Goal: Task Accomplishment & Management: Manage account settings

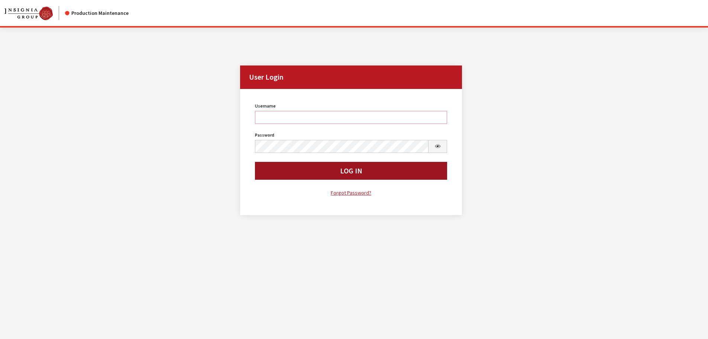
type input "kdorton"
click button "Log In"
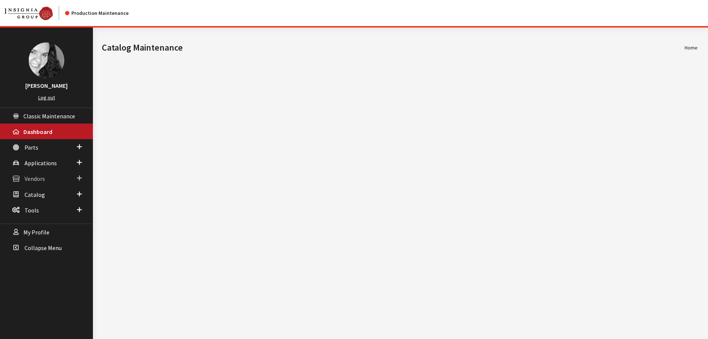
click at [28, 178] on span "Vendors" at bounding box center [35, 178] width 20 height 7
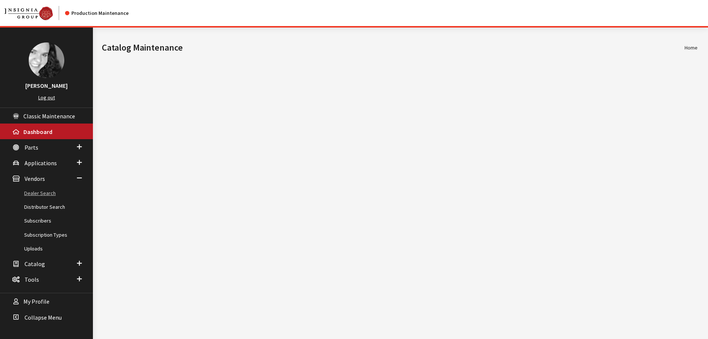
click at [32, 194] on link "Dealer Search" at bounding box center [46, 193] width 93 height 14
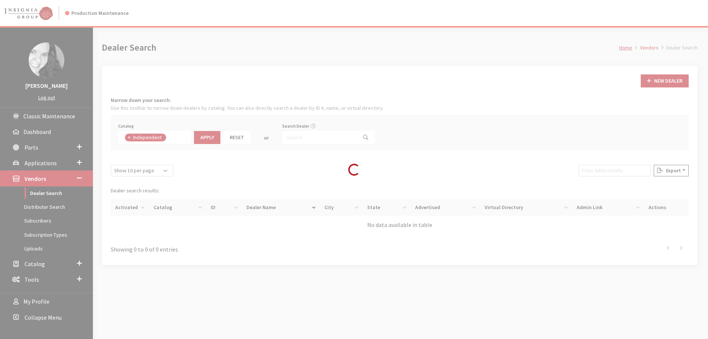
scroll to position [54, 0]
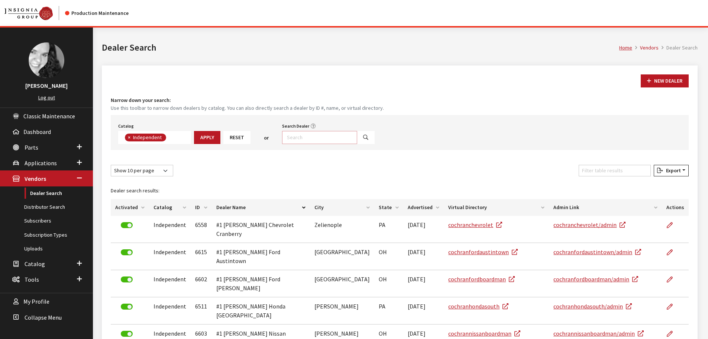
click at [303, 138] on input "Search Dealer" at bounding box center [319, 137] width 75 height 13
type input "russ darr"
select select
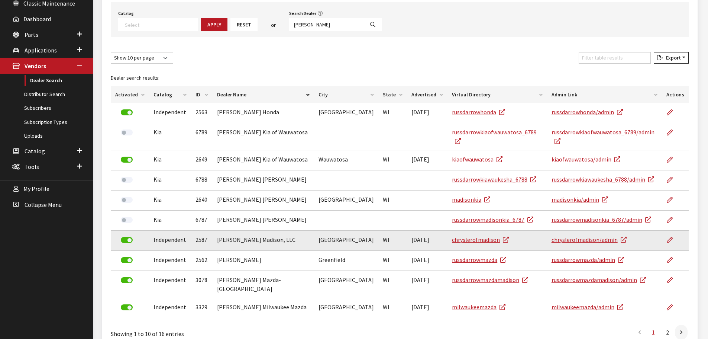
scroll to position [140, 0]
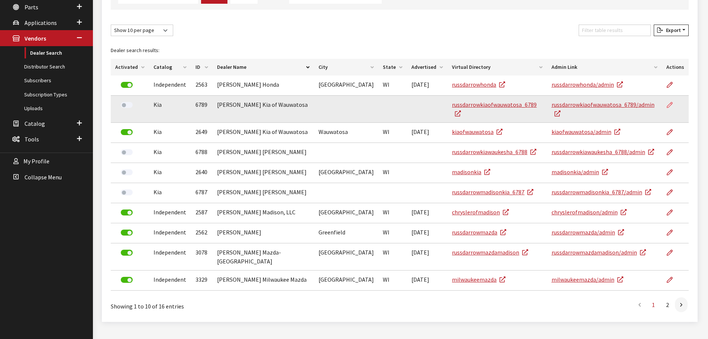
click at [671, 103] on icon at bounding box center [670, 105] width 6 height 6
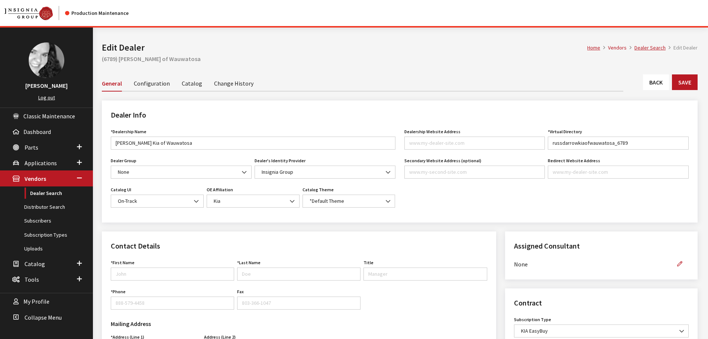
click at [220, 82] on link "Change History" at bounding box center [233, 83] width 39 height 16
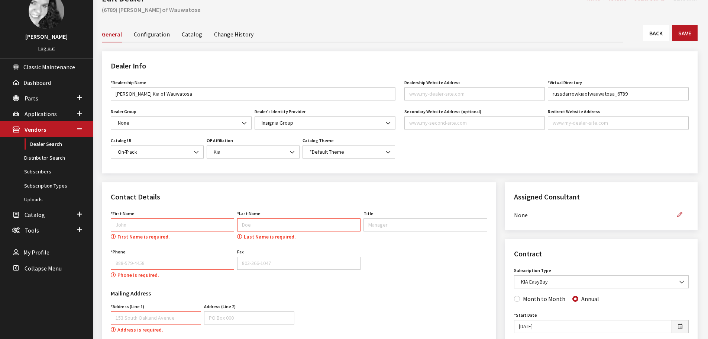
scroll to position [36, 0]
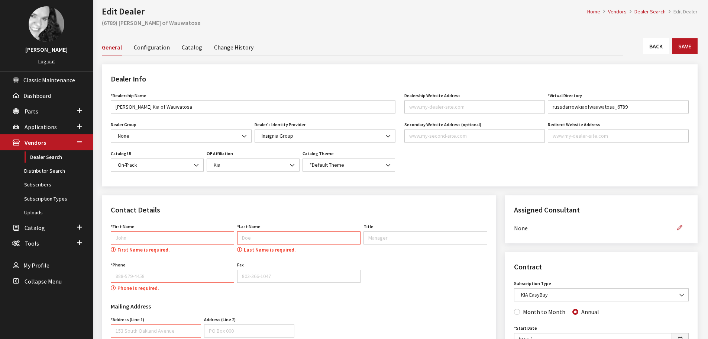
click at [661, 40] on link "Back" at bounding box center [656, 46] width 26 height 16
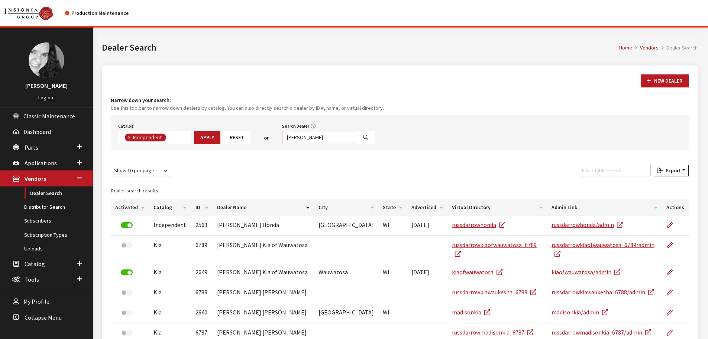
click at [312, 135] on input "russ darr" at bounding box center [319, 137] width 75 height 13
type input "russ darrow kia"
select select
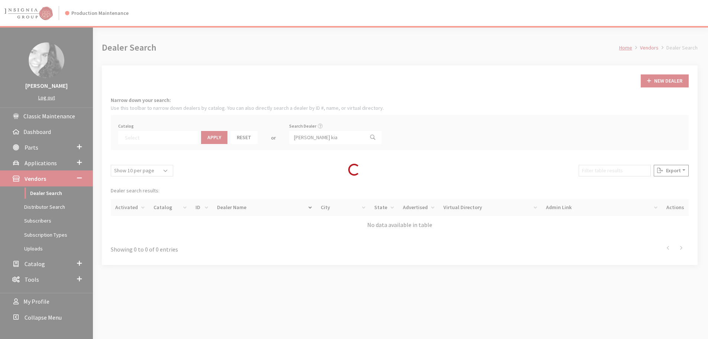
scroll to position [78, 0]
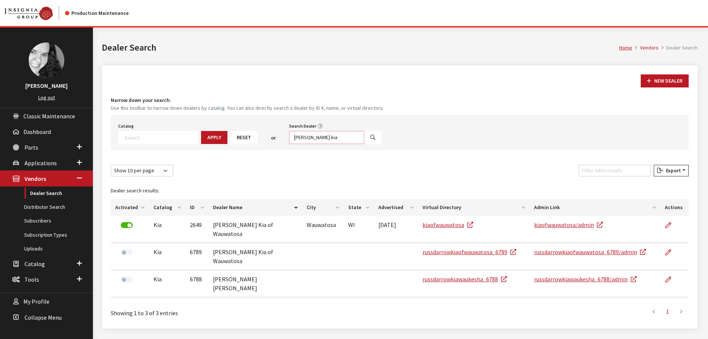
drag, startPoint x: 312, startPoint y: 138, endPoint x: 279, endPoint y: 135, distance: 32.4
click at [288, 135] on div "Search Dealer russ darrow kia" at bounding box center [336, 132] width 96 height 23
click at [323, 139] on input "kia" at bounding box center [326, 137] width 75 height 13
type input "kia waukesha"
select select
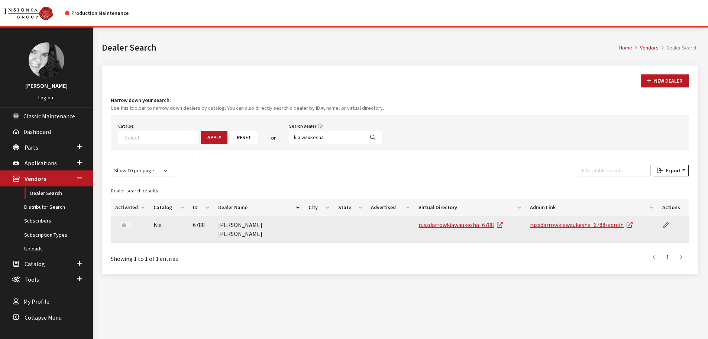
click at [126, 224] on label at bounding box center [127, 225] width 12 height 6
click at [551, 225] on link "russdarrowkiawaukesha_6788/admin" at bounding box center [581, 224] width 103 height 7
click at [476, 225] on link "russdarrowkiawaukesha_6788" at bounding box center [461, 224] width 84 height 7
click at [668, 223] on icon at bounding box center [666, 225] width 6 height 6
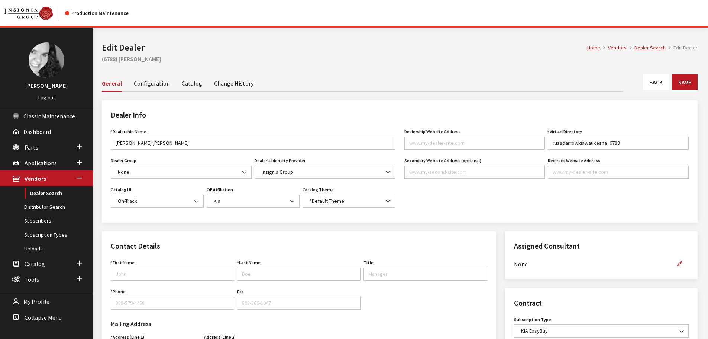
click at [663, 81] on link "Back" at bounding box center [656, 82] width 26 height 16
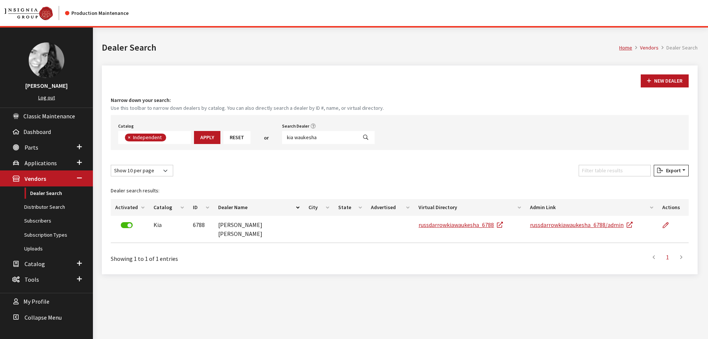
scroll to position [54, 0]
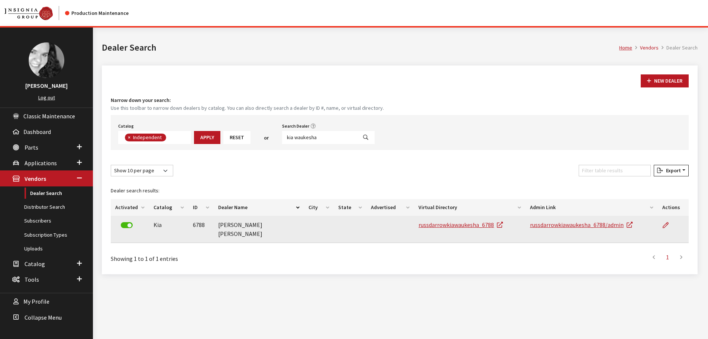
click at [127, 226] on label at bounding box center [127, 225] width 12 height 6
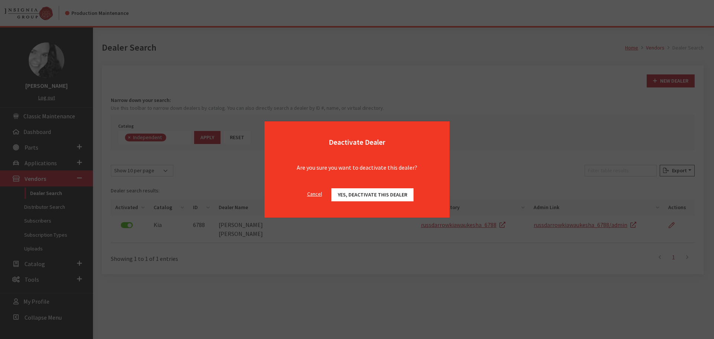
click at [342, 193] on span "Yes, deactivate this dealer" at bounding box center [373, 194] width 70 height 7
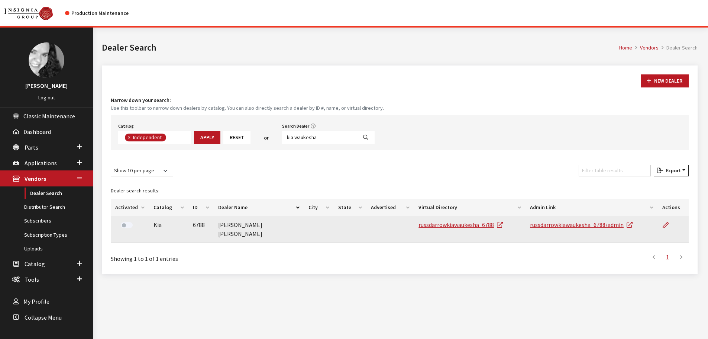
click at [125, 225] on label at bounding box center [127, 225] width 12 height 6
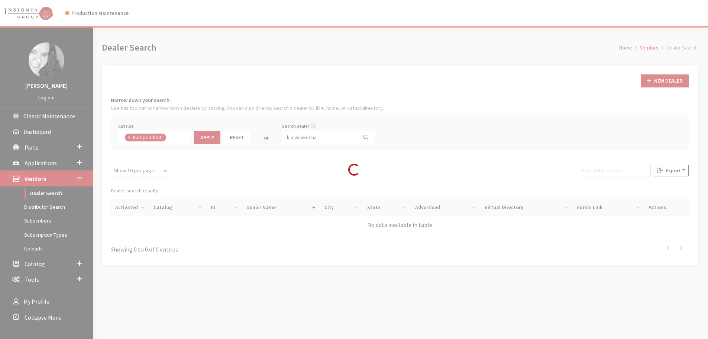
scroll to position [54, 0]
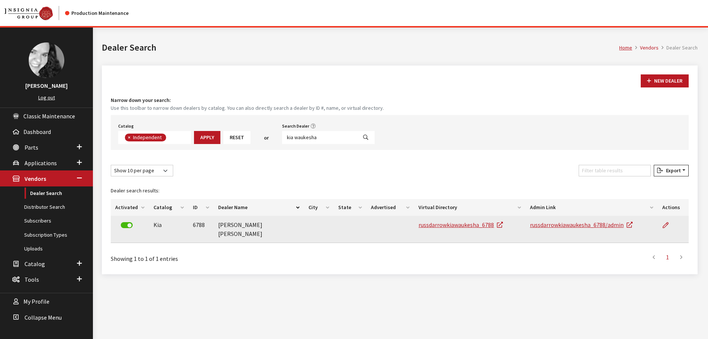
click at [566, 228] on td "russdarrowkiawaukesha_6788/admin" at bounding box center [592, 229] width 132 height 27
click at [566, 226] on link "russdarrowkiawaukesha_6788/admin" at bounding box center [581, 224] width 103 height 7
click at [125, 226] on label at bounding box center [127, 225] width 12 height 6
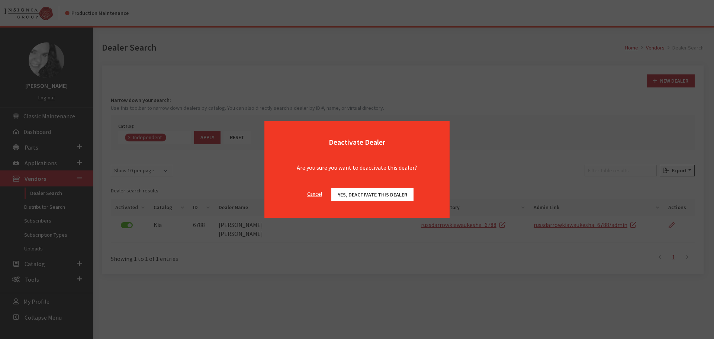
click at [363, 197] on span "Yes, deactivate this dealer" at bounding box center [373, 194] width 70 height 7
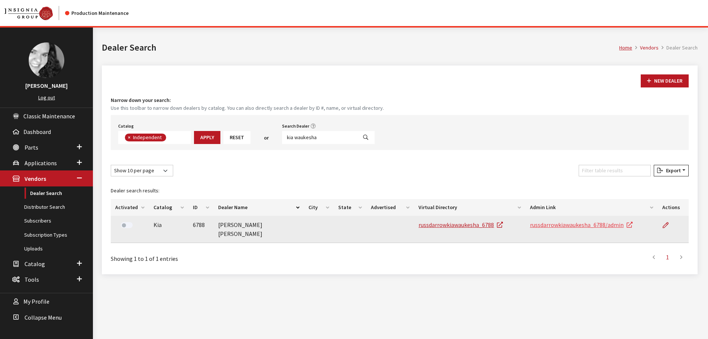
click at [592, 225] on link "russdarrowkiawaukesha_6788/admin" at bounding box center [581, 224] width 103 height 7
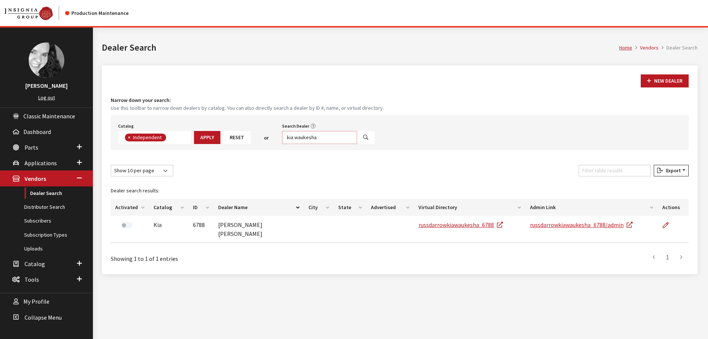
click at [299, 139] on input "kia waukesha" at bounding box center [319, 137] width 75 height 13
click at [292, 137] on input "kia waukesha" at bounding box center [319, 137] width 75 height 13
type input "waukesha"
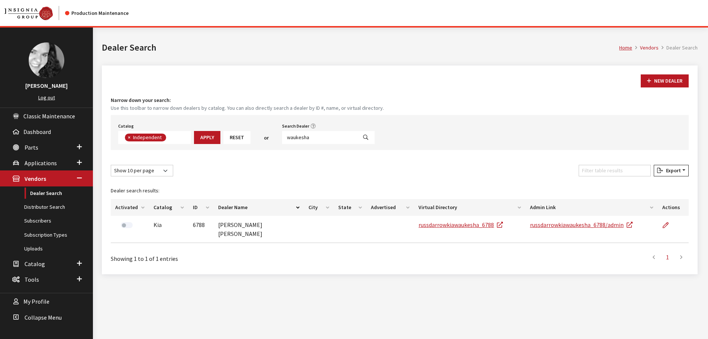
select select
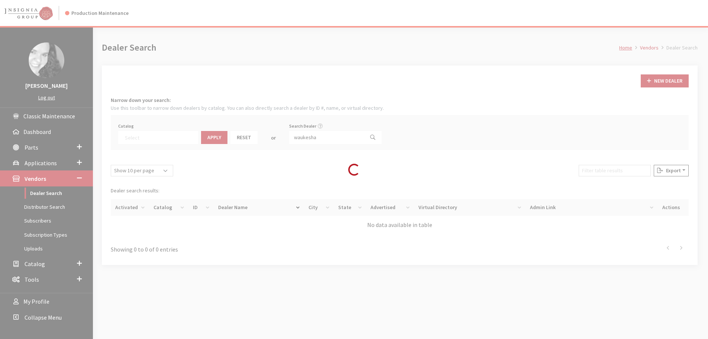
scroll to position [78, 0]
